Goal: Task Accomplishment & Management: Manage account settings

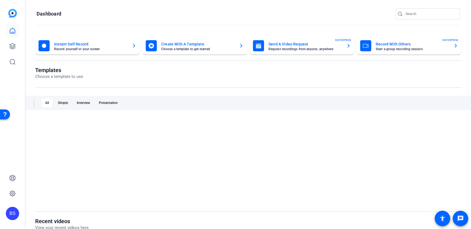
click at [12, 214] on div "BS" at bounding box center [12, 213] width 13 height 13
click at [124, 170] on div at bounding box center [235, 114] width 471 height 229
click at [11, 193] on icon at bounding box center [12, 193] width 7 height 7
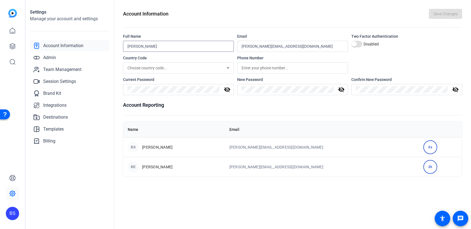
drag, startPoint x: 163, startPoint y: 47, endPoint x: 139, endPoint y: 48, distance: 23.3
click at [139, 48] on input "[PERSON_NAME]" at bounding box center [179, 46] width 102 height 7
type input "[PERSON_NAME]"
click at [267, 49] on input "[PERSON_NAME][EMAIL_ADDRESS][DOMAIN_NAME]" at bounding box center [293, 46] width 102 height 7
drag, startPoint x: 304, startPoint y: 46, endPoint x: 254, endPoint y: 47, distance: 50.2
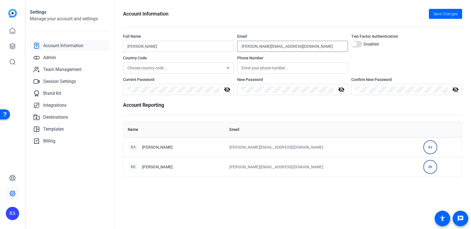
click at [254, 47] on input "[PERSON_NAME][EMAIL_ADDRESS][DOMAIN_NAME]" at bounding box center [293, 46] width 102 height 7
drag, startPoint x: 403, startPoint y: 50, endPoint x: 397, endPoint y: 46, distance: 7.0
click at [403, 50] on div "Two Factor Authentication Disabled" at bounding box center [407, 43] width 111 height 18
click at [12, 32] on icon at bounding box center [12, 30] width 7 height 7
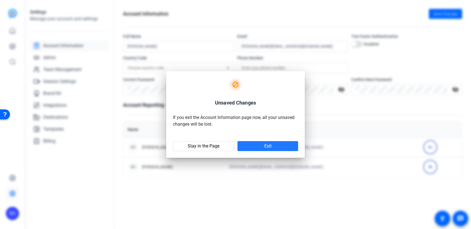
click at [259, 149] on span at bounding box center [268, 145] width 61 height 13
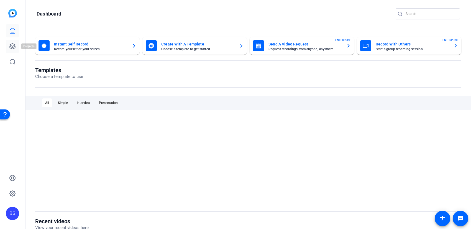
click at [13, 45] on icon at bounding box center [12, 46] width 7 height 7
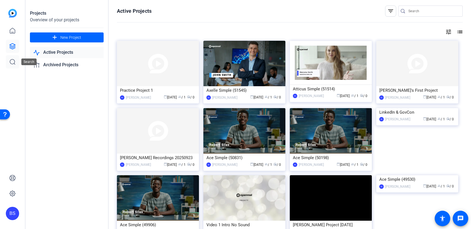
click at [11, 61] on icon at bounding box center [12, 62] width 7 height 7
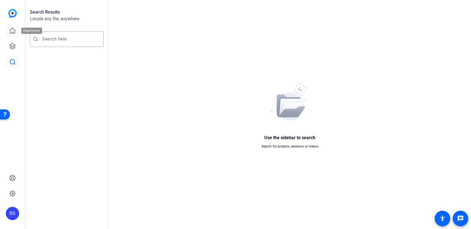
click at [9, 31] on link at bounding box center [12, 30] width 13 height 13
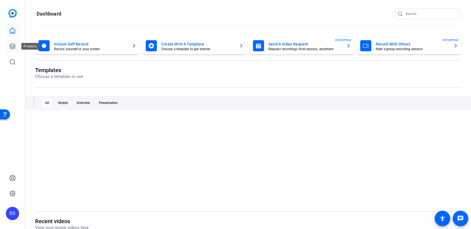
click at [11, 47] on icon at bounding box center [12, 46] width 7 height 7
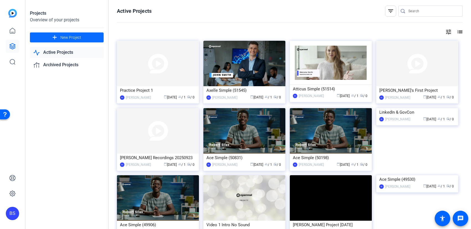
click at [74, 38] on span "New Project" at bounding box center [70, 38] width 21 height 6
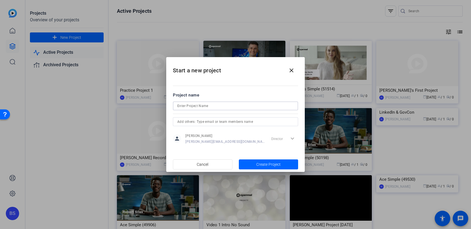
click at [203, 106] on input at bounding box center [235, 106] width 116 height 7
type input "OneDHS Connected Compliance Demo"
click at [271, 167] on span "Create Project" at bounding box center [269, 165] width 24 height 6
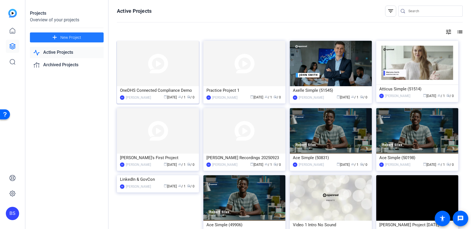
click at [135, 83] on img at bounding box center [158, 63] width 82 height 45
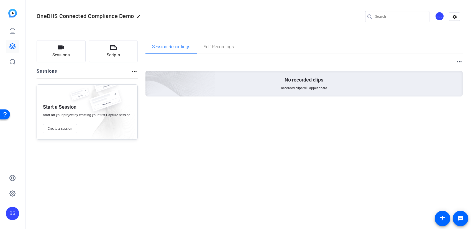
click at [460, 61] on mat-icon "more_horiz" at bounding box center [459, 62] width 7 height 7
click at [460, 61] on div at bounding box center [235, 114] width 471 height 229
click at [454, 18] on mat-icon "settings" at bounding box center [455, 17] width 11 height 8
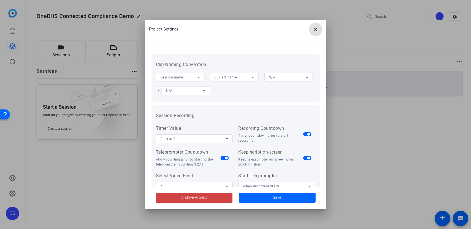
click at [313, 30] on mat-icon "close" at bounding box center [316, 29] width 7 height 7
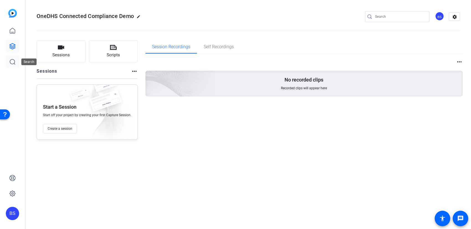
click at [14, 62] on icon at bounding box center [12, 62] width 7 height 7
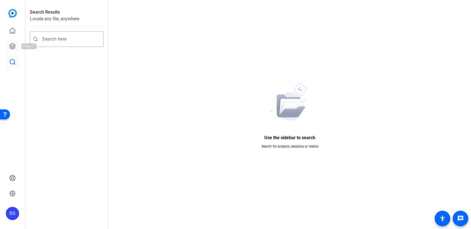
click at [13, 46] on icon at bounding box center [13, 47] width 6 height 6
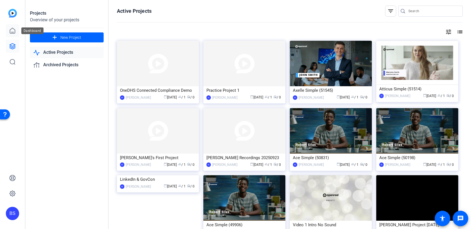
click at [10, 29] on icon at bounding box center [12, 30] width 7 height 7
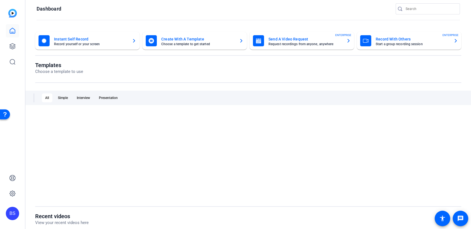
scroll to position [33, 0]
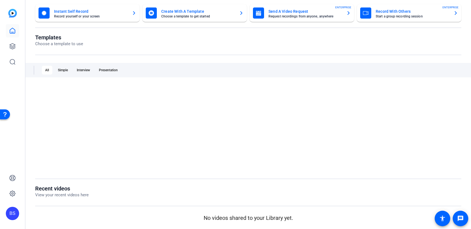
click at [54, 192] on p "View your recent videos here" at bounding box center [62, 195] width 54 height 6
click at [52, 195] on p "View your recent videos here" at bounding box center [62, 195] width 54 height 6
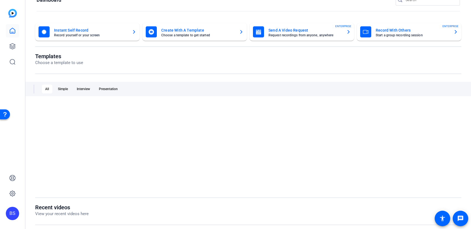
scroll to position [0, 0]
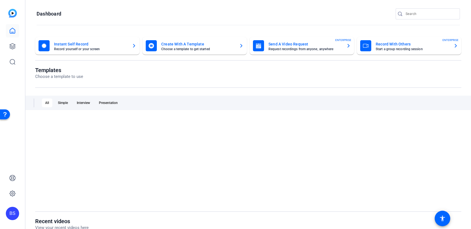
click at [123, 141] on div at bounding box center [248, 161] width 427 height 86
click at [62, 102] on div "Simple" at bounding box center [63, 102] width 17 height 9
click at [85, 102] on div "Interview" at bounding box center [83, 102] width 20 height 9
click at [110, 104] on div "Presentation" at bounding box center [109, 102] width 26 height 9
click at [12, 13] on img at bounding box center [12, 13] width 9 height 9
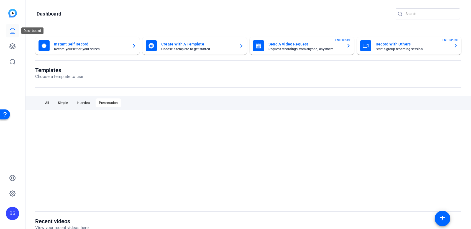
click at [12, 31] on icon at bounding box center [12, 30] width 7 height 7
click at [11, 47] on icon at bounding box center [12, 46] width 7 height 7
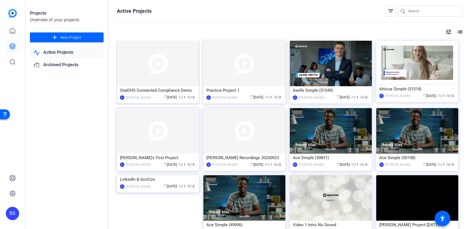
click at [159, 85] on img at bounding box center [158, 63] width 82 height 45
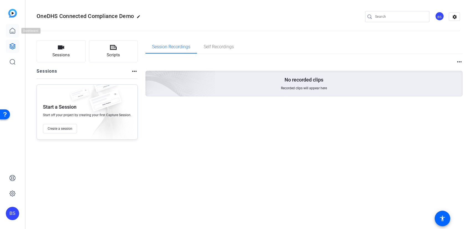
click at [10, 31] on icon at bounding box center [12, 30] width 7 height 7
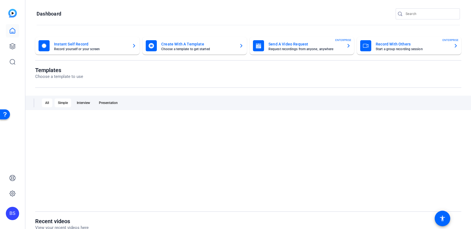
click at [65, 103] on div "Simple" at bounding box center [63, 102] width 17 height 9
click at [85, 104] on div "Interview" at bounding box center [83, 102] width 20 height 9
click at [108, 104] on div "Presentation" at bounding box center [109, 102] width 26 height 9
click at [6, 116] on div "Open Resource Center" at bounding box center [5, 114] width 4 height 4
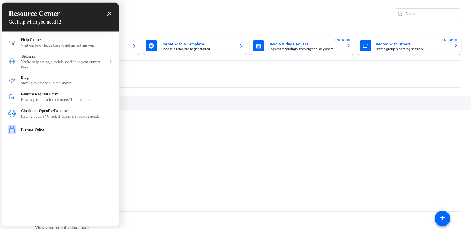
click at [109, 16] on icon "close resource center" at bounding box center [109, 14] width 4 height 4
